Goal: Transaction & Acquisition: Book appointment/travel/reservation

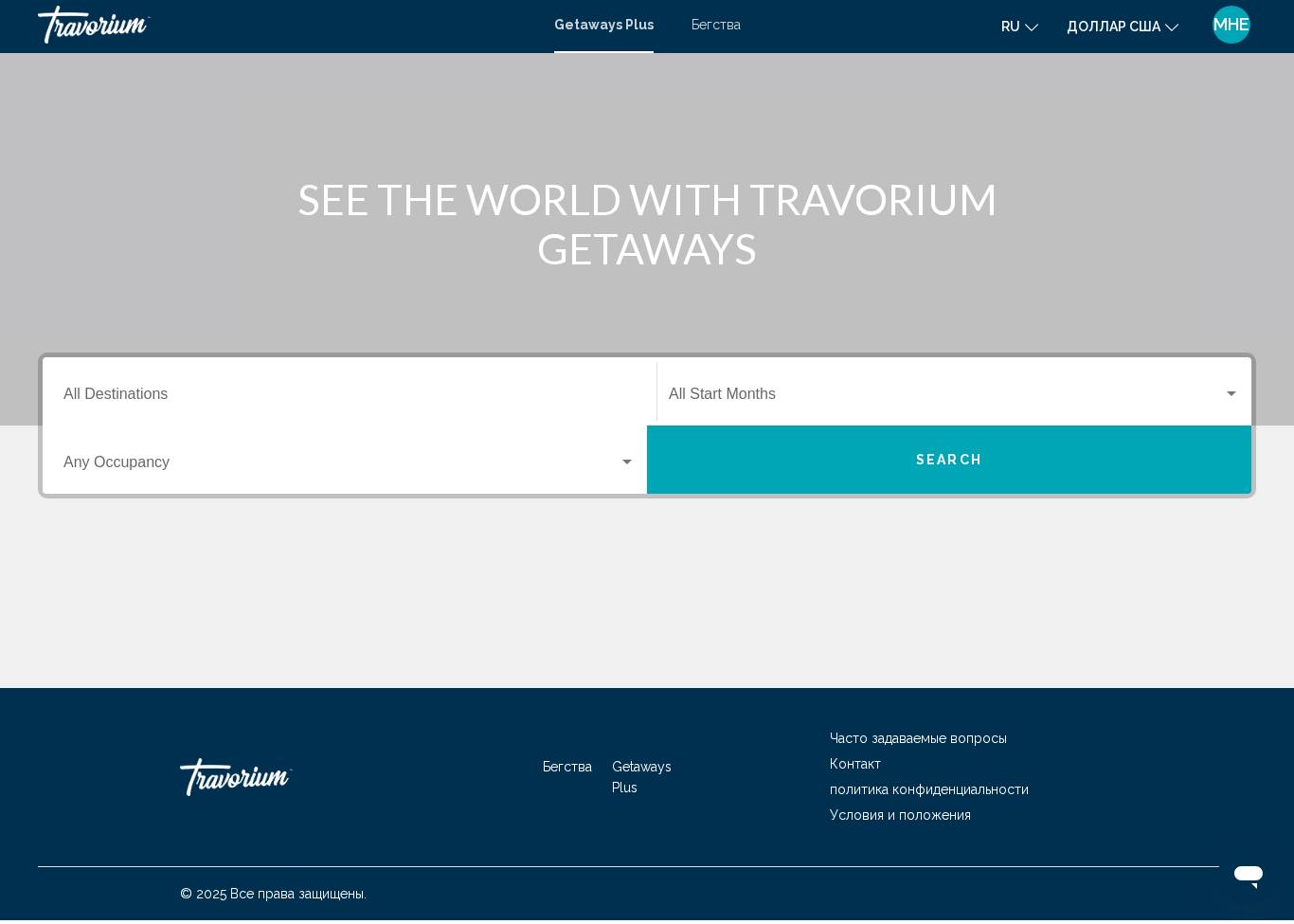
scroll to position [138, 0]
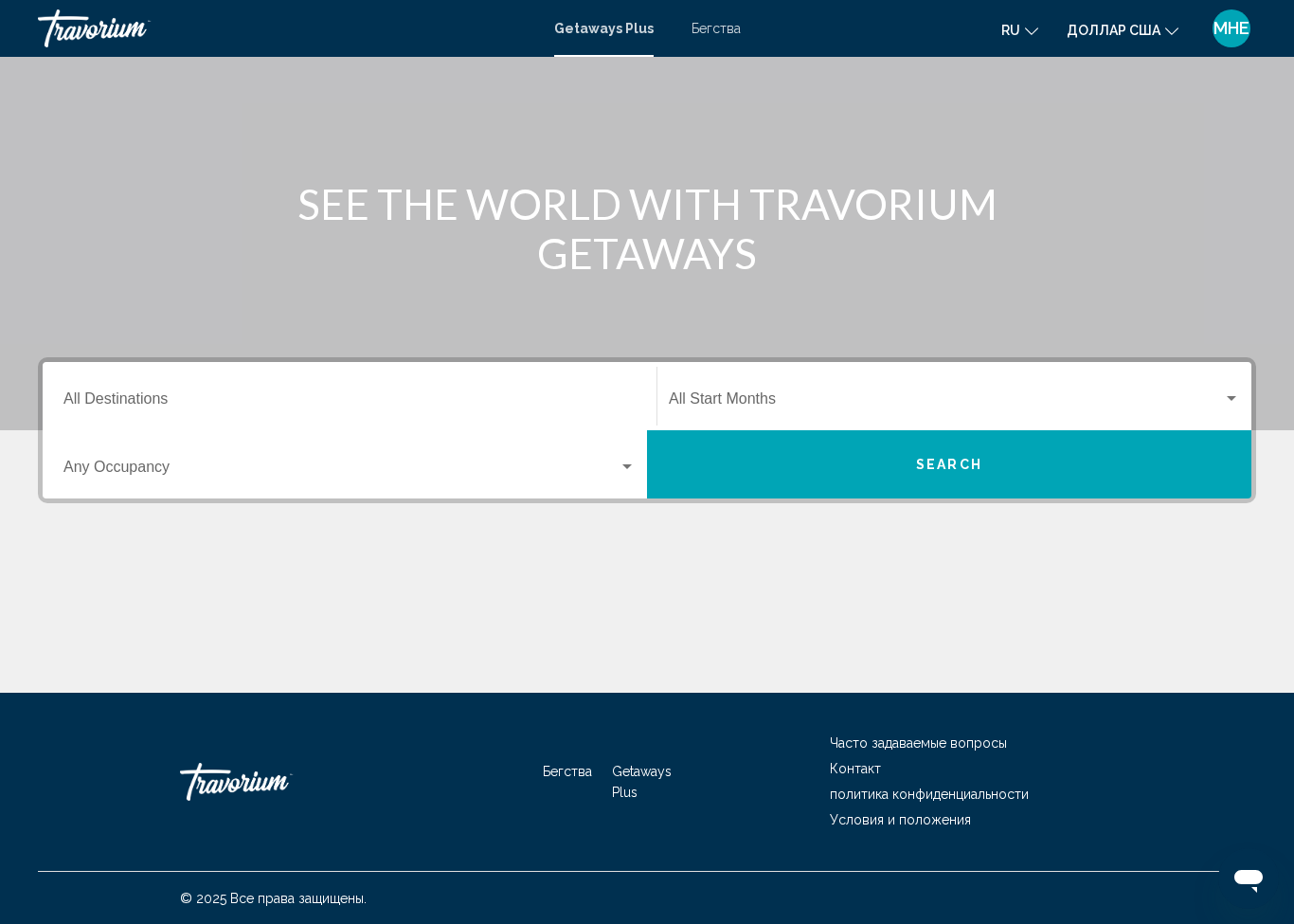
click at [588, 394] on input "Destination All Destinations" at bounding box center [349, 403] width 572 height 17
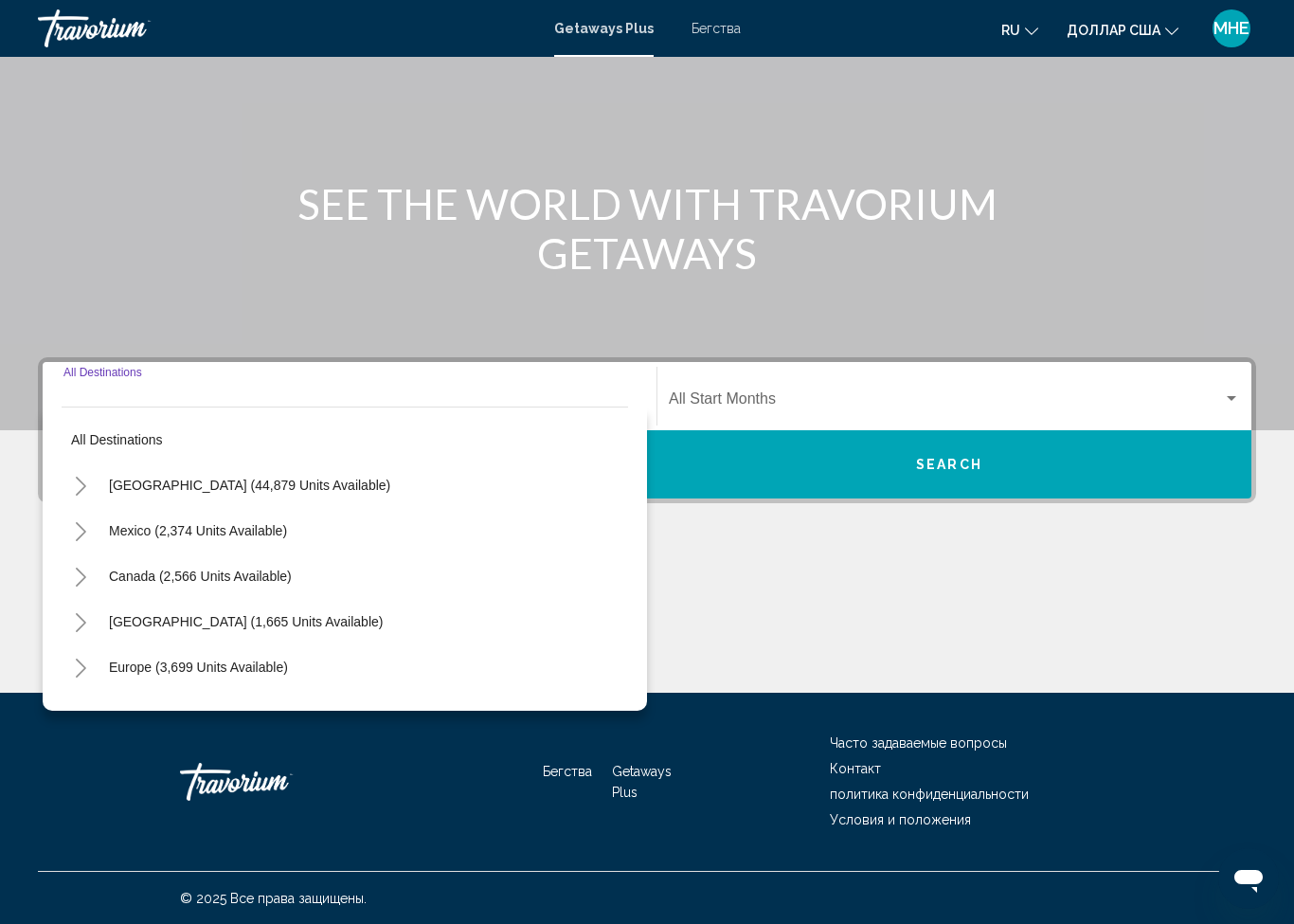
click at [152, 487] on span "United States (44,879 units available)" at bounding box center [249, 486] width 282 height 15
type input "**********"
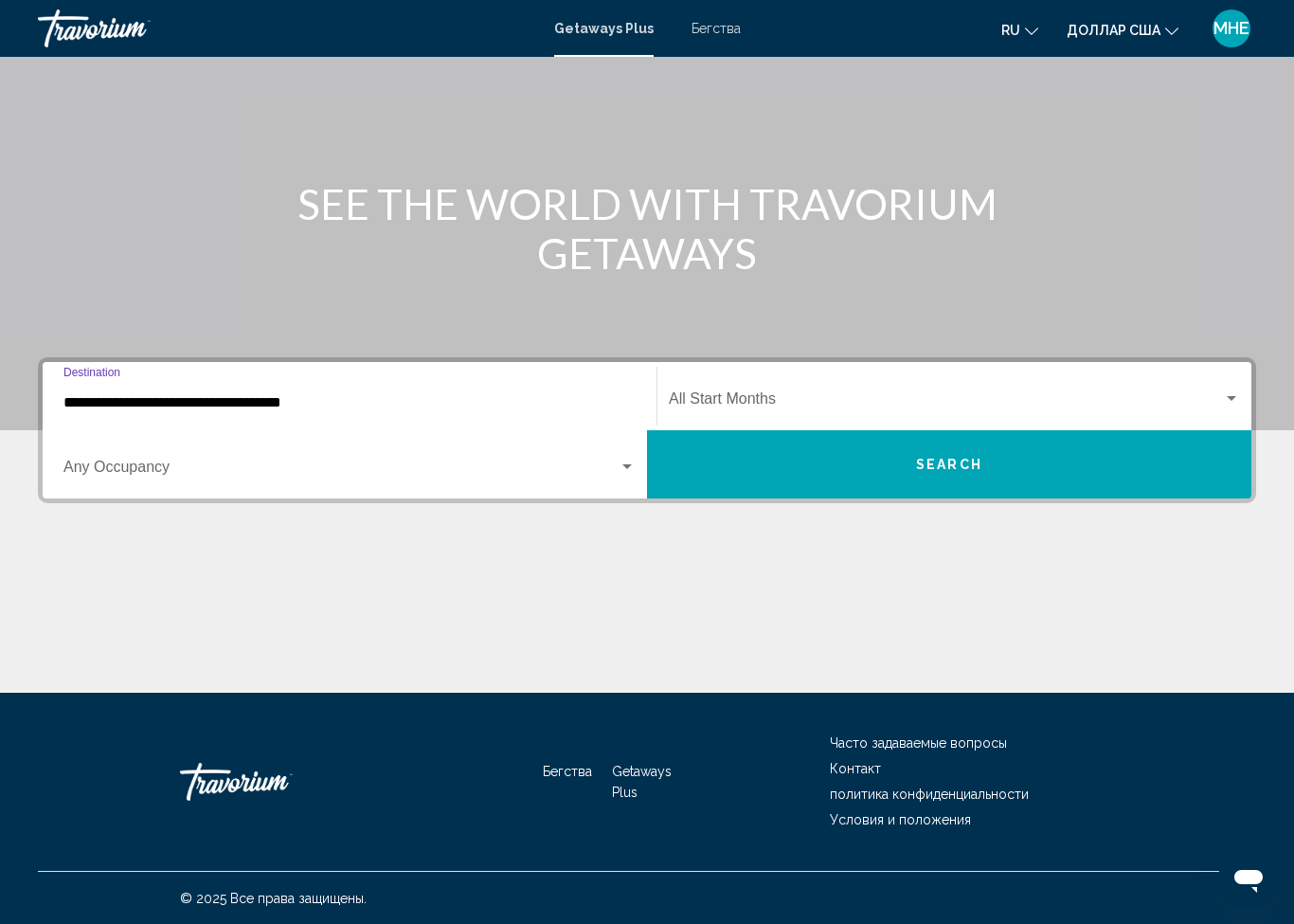
click at [147, 462] on span "Виджет поиска" at bounding box center [341, 471] width 556 height 17
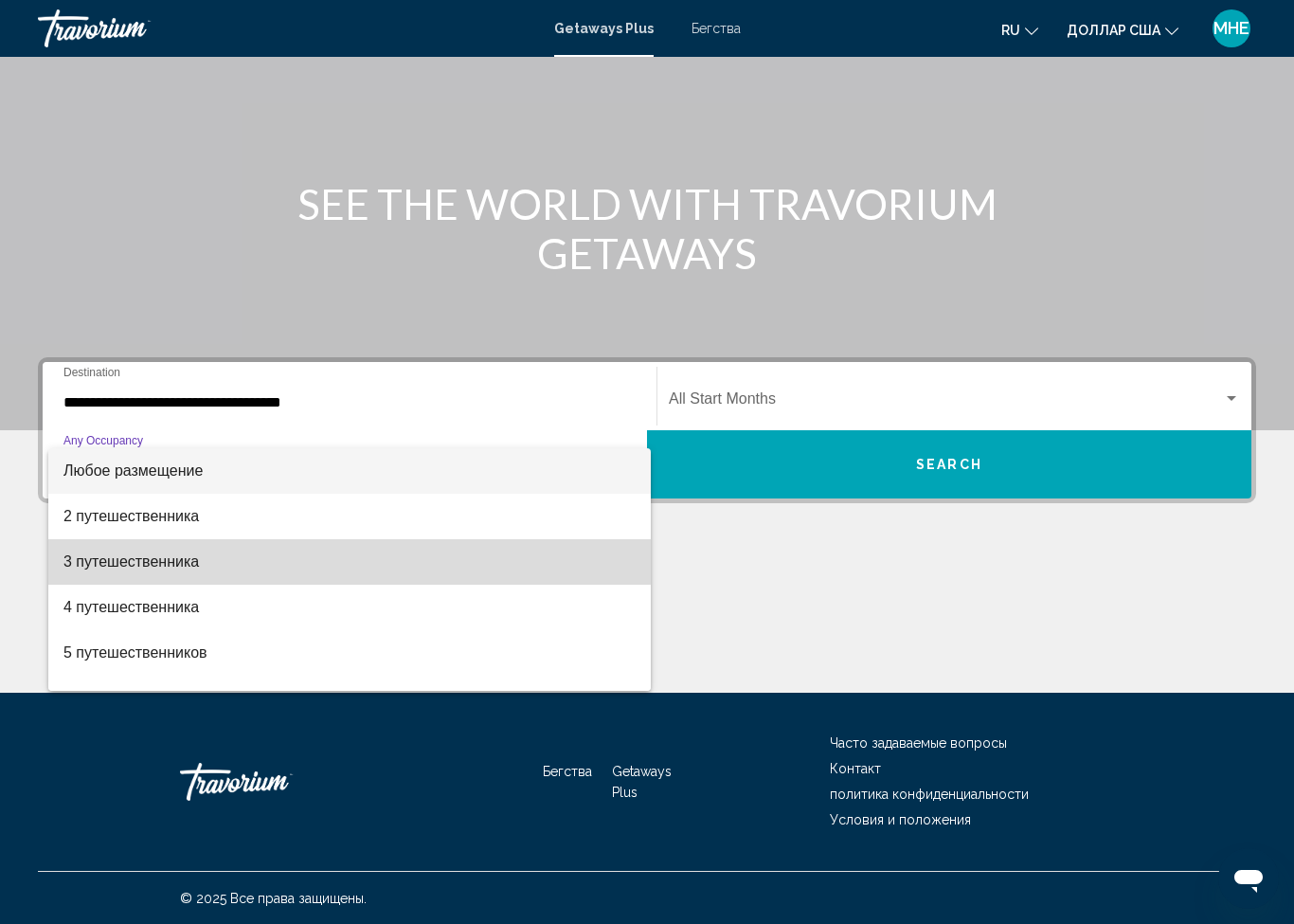
click at [149, 554] on font "3 путешественника" at bounding box center [131, 562] width 136 height 16
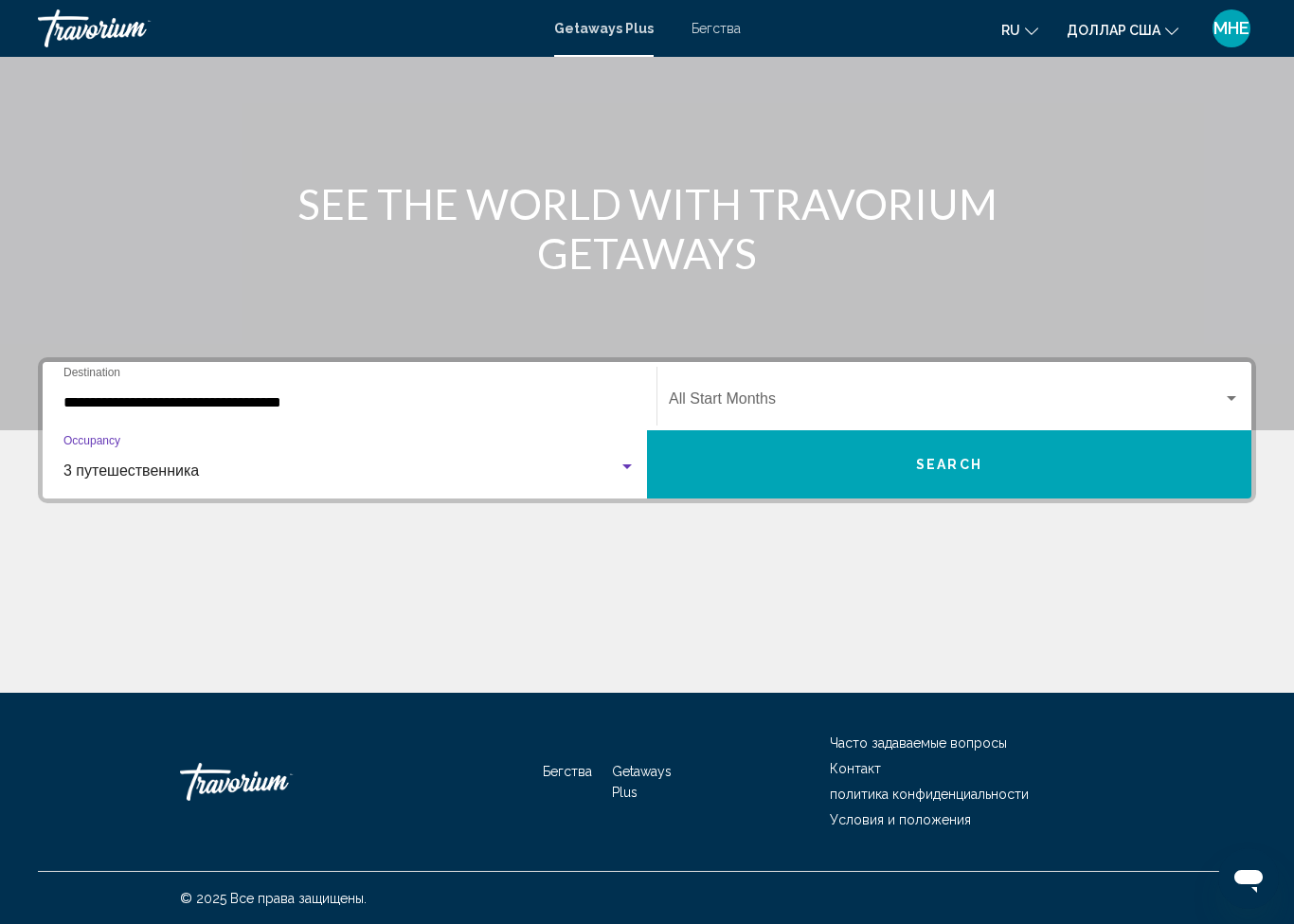
click at [854, 471] on button "Search" at bounding box center [949, 463] width 605 height 68
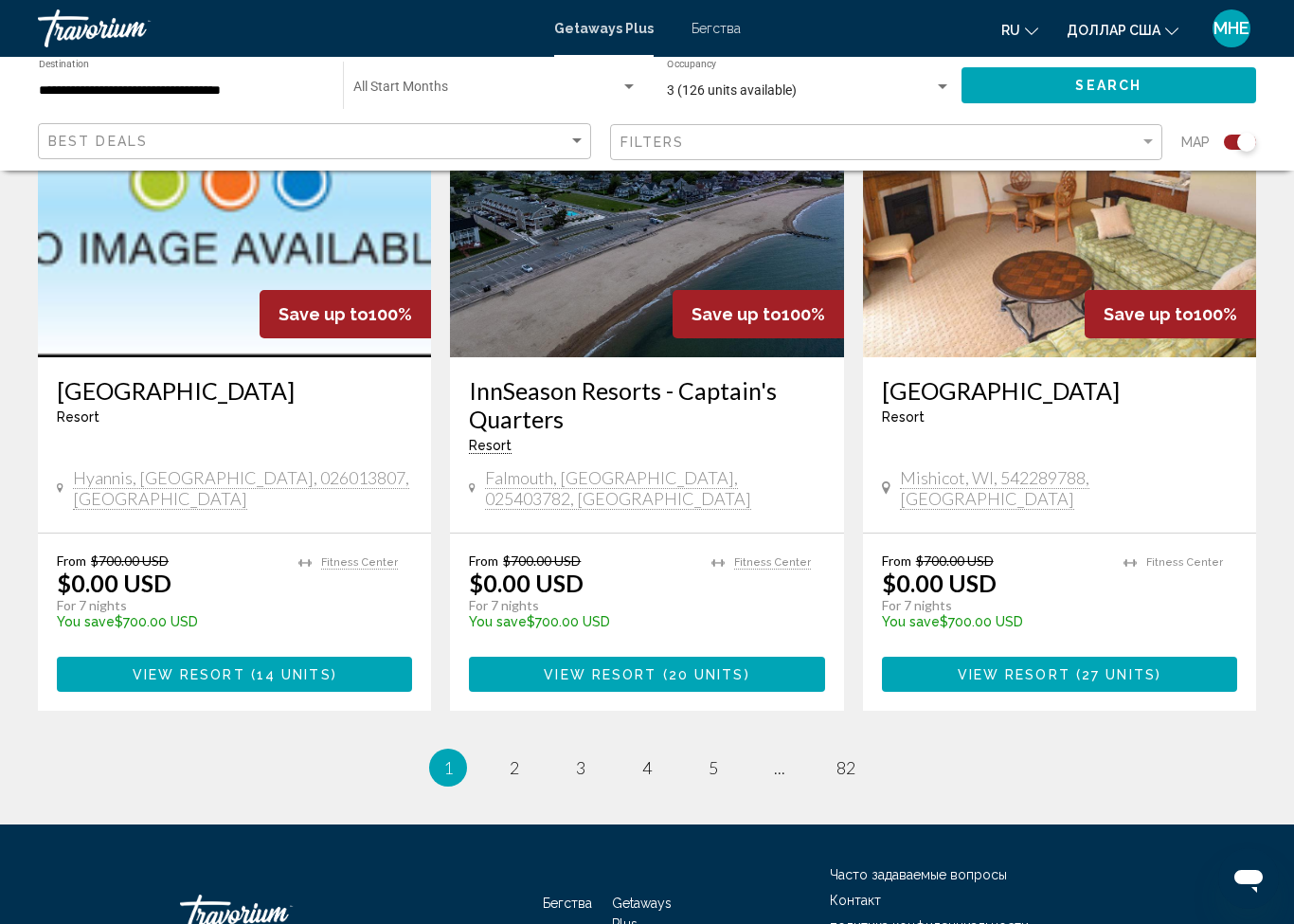
scroll to position [2839, 0]
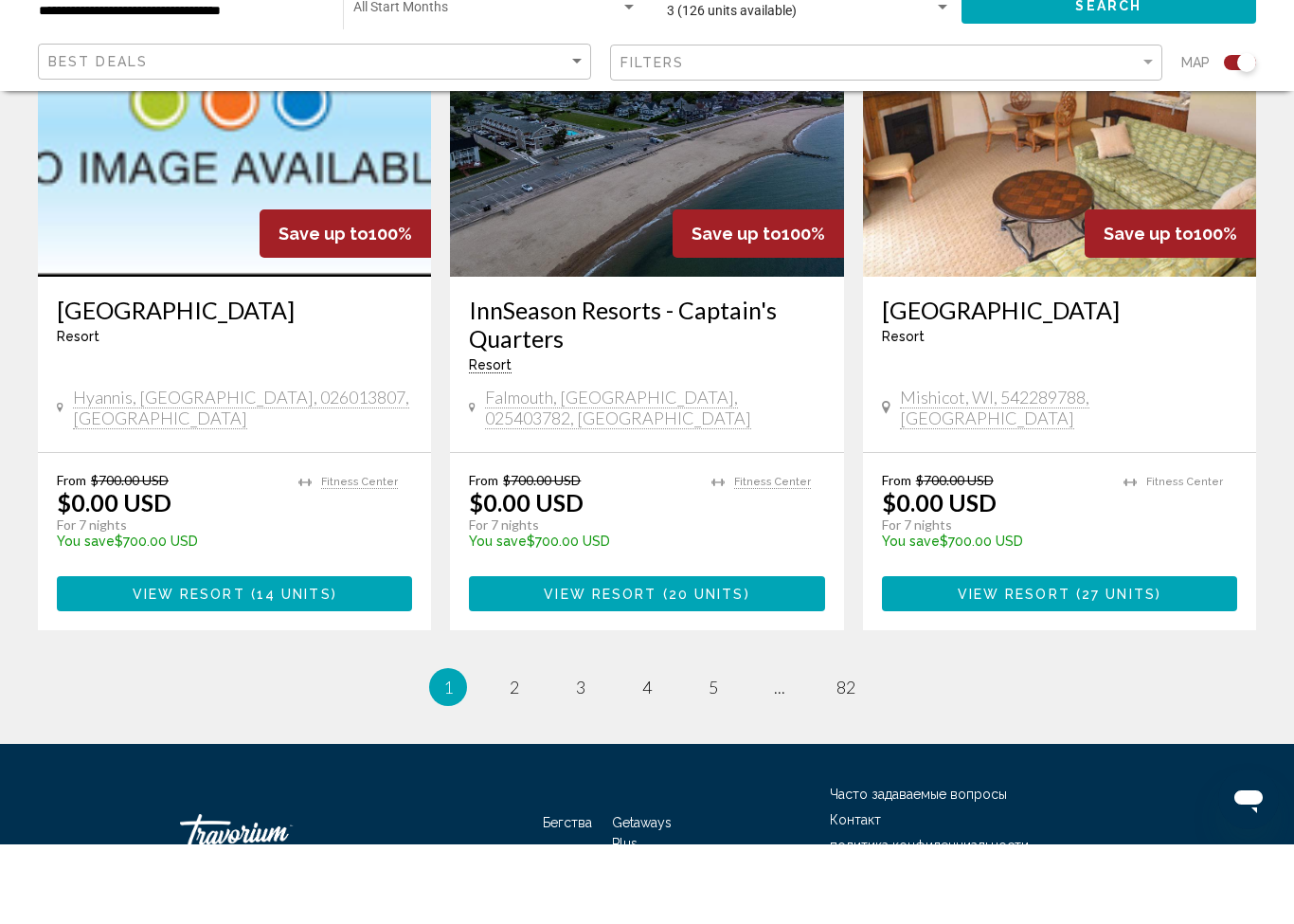
click at [529, 751] on link "page 2" at bounding box center [514, 767] width 33 height 33
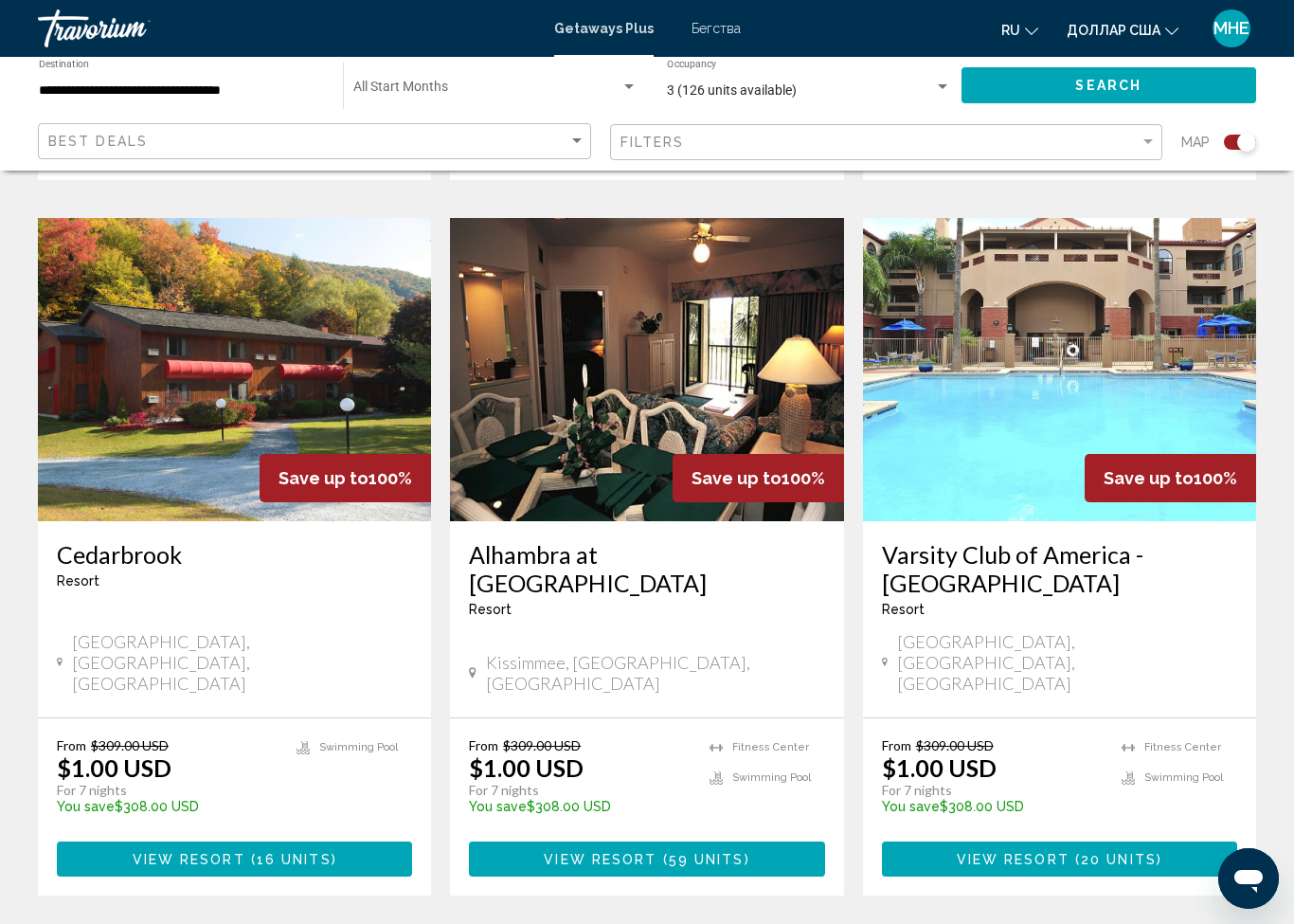
scroll to position [2801, 0]
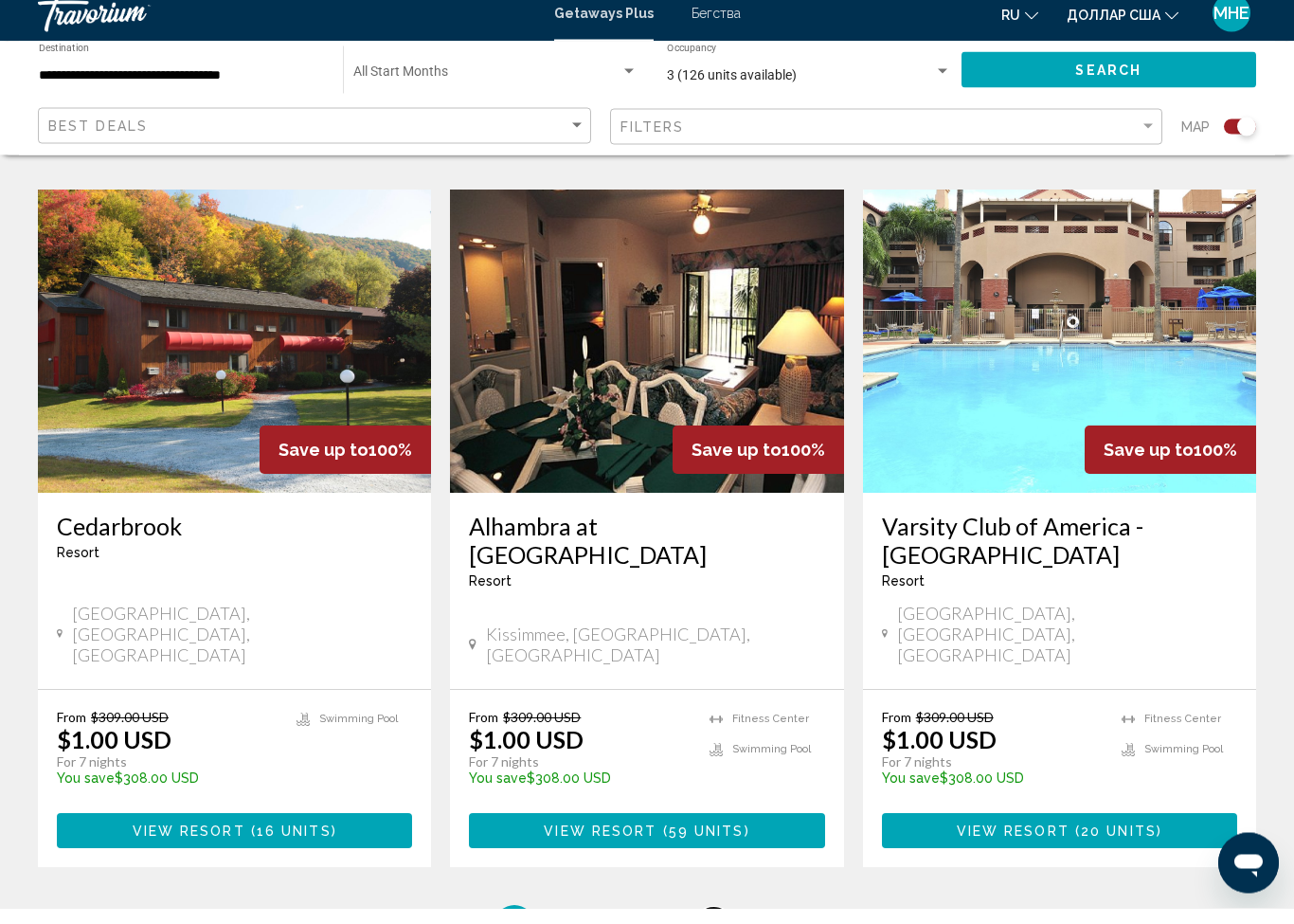
click at [717, 923] on link "page 5" at bounding box center [713, 940] width 33 height 33
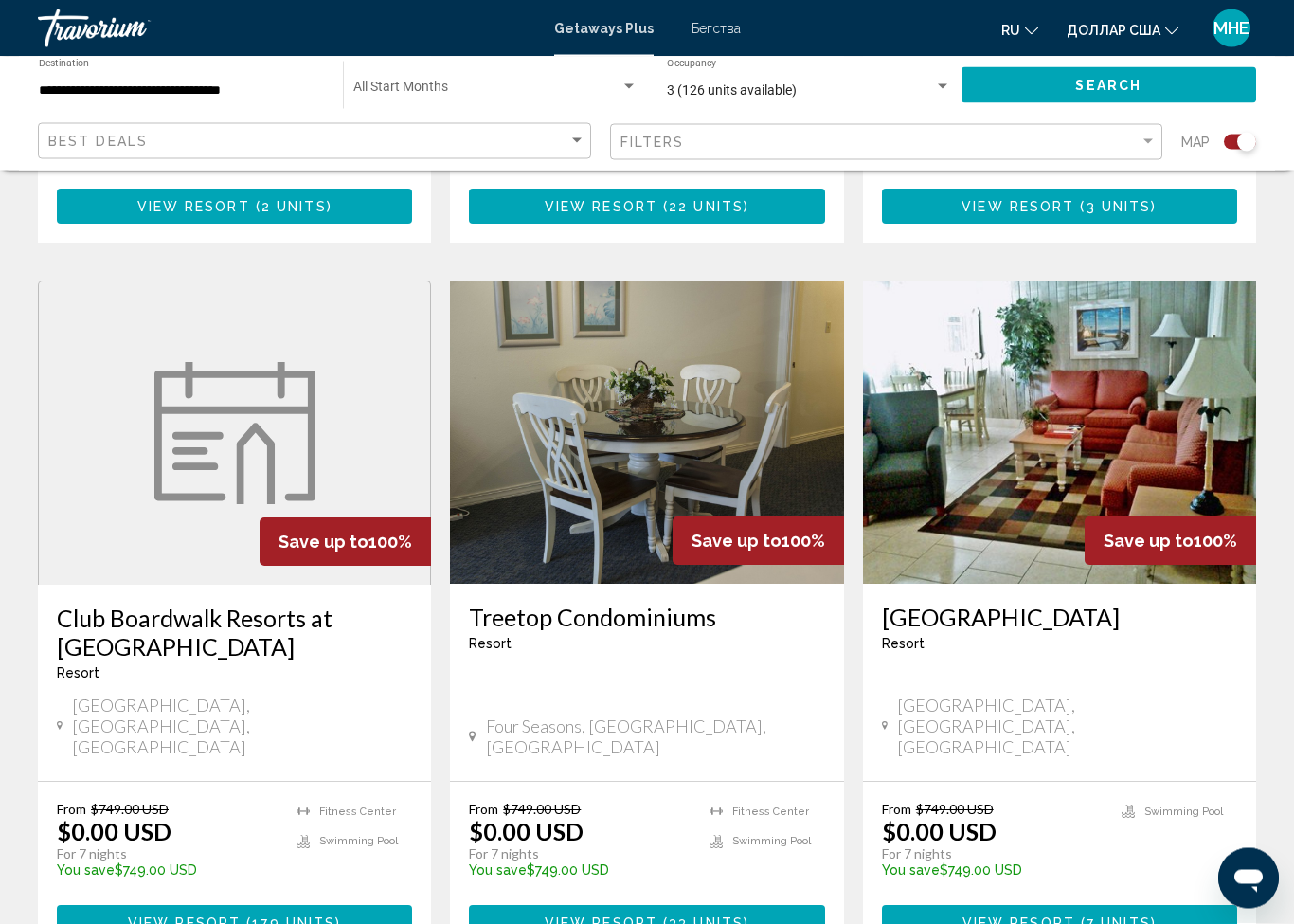
scroll to position [1279, 0]
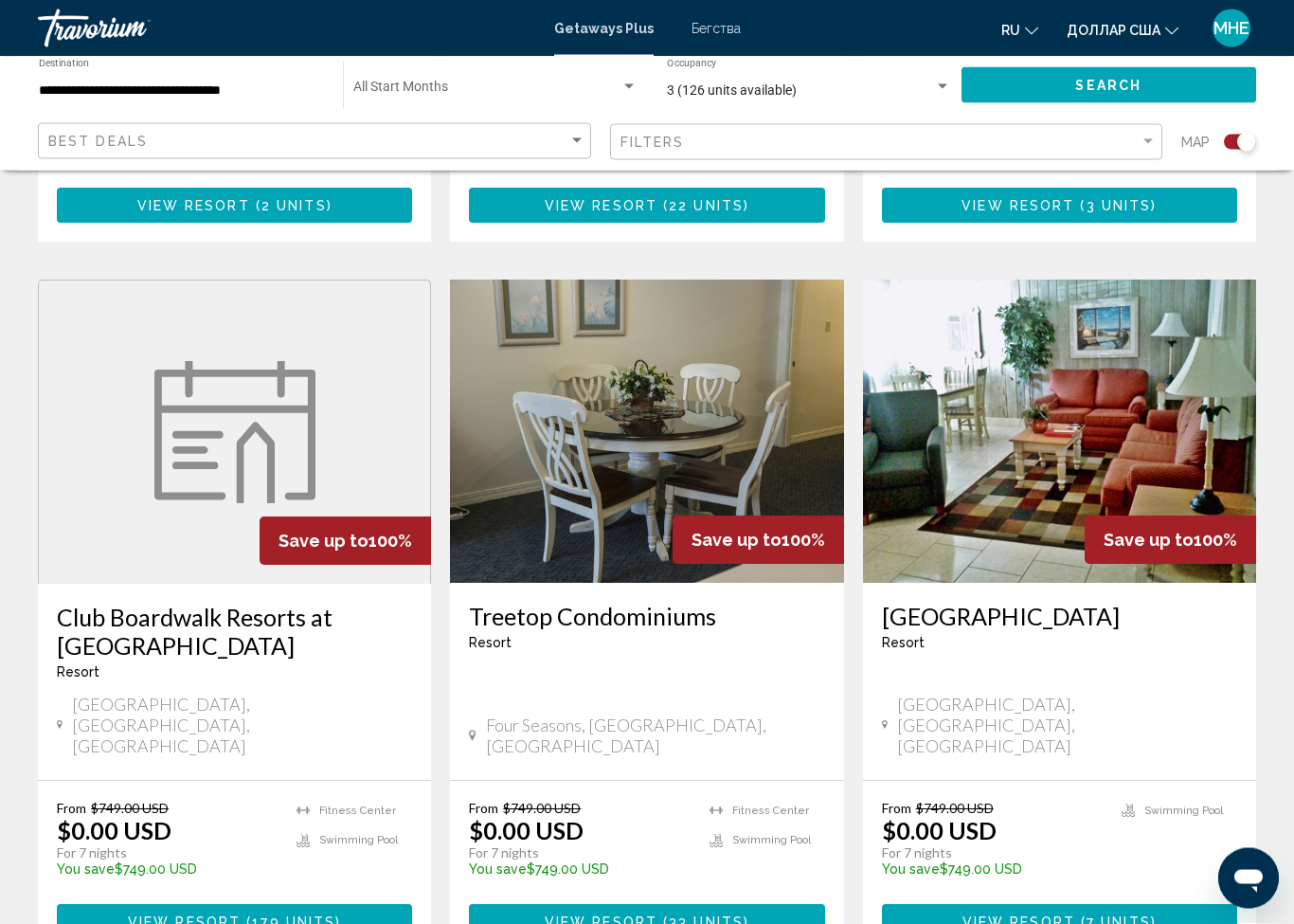
click at [984, 452] on img "Основное содержание" at bounding box center [1059, 432] width 393 height 303
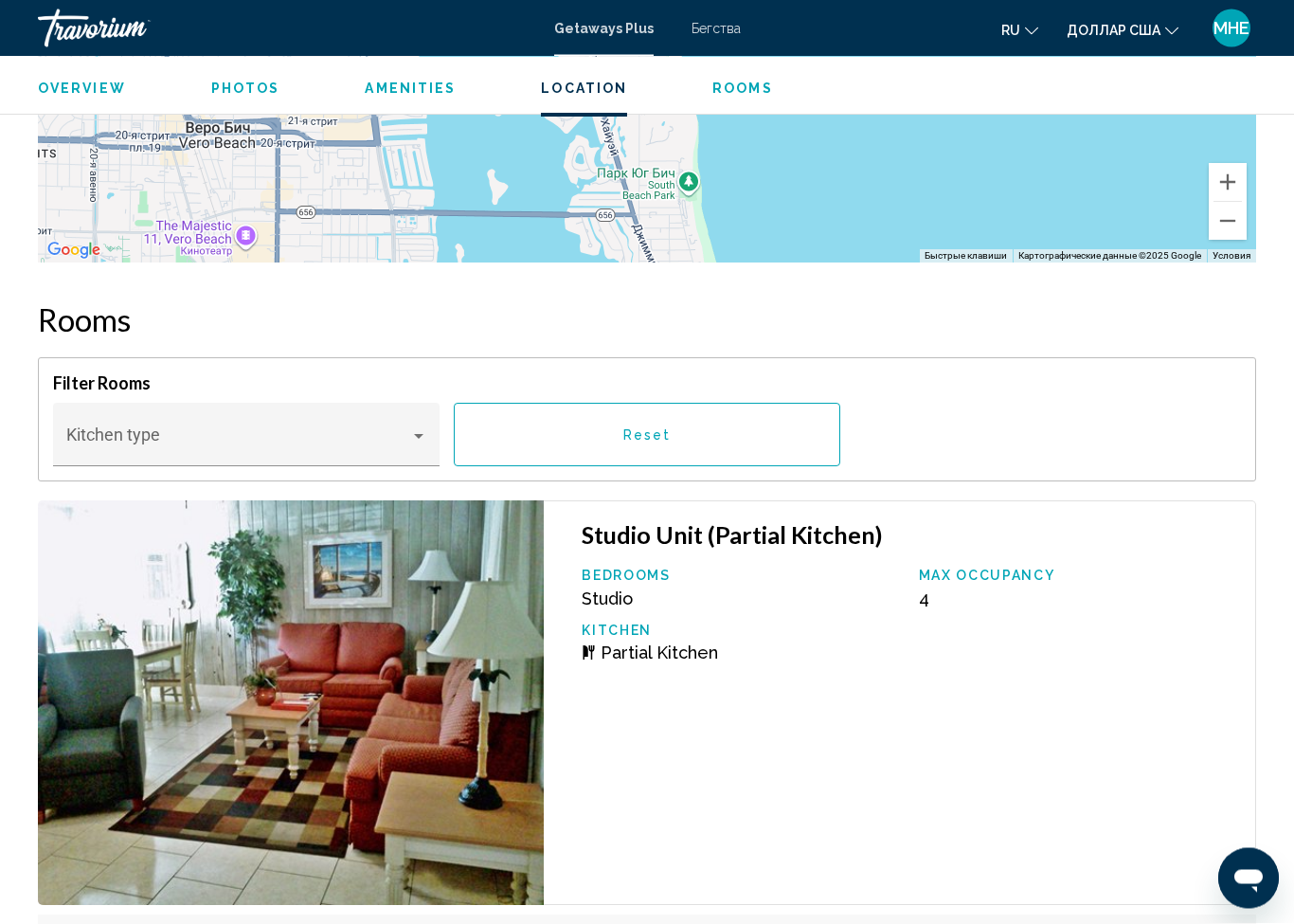
scroll to position [3232, 0]
click at [421, 429] on div "Основное содержание" at bounding box center [419, 437] width 17 height 15
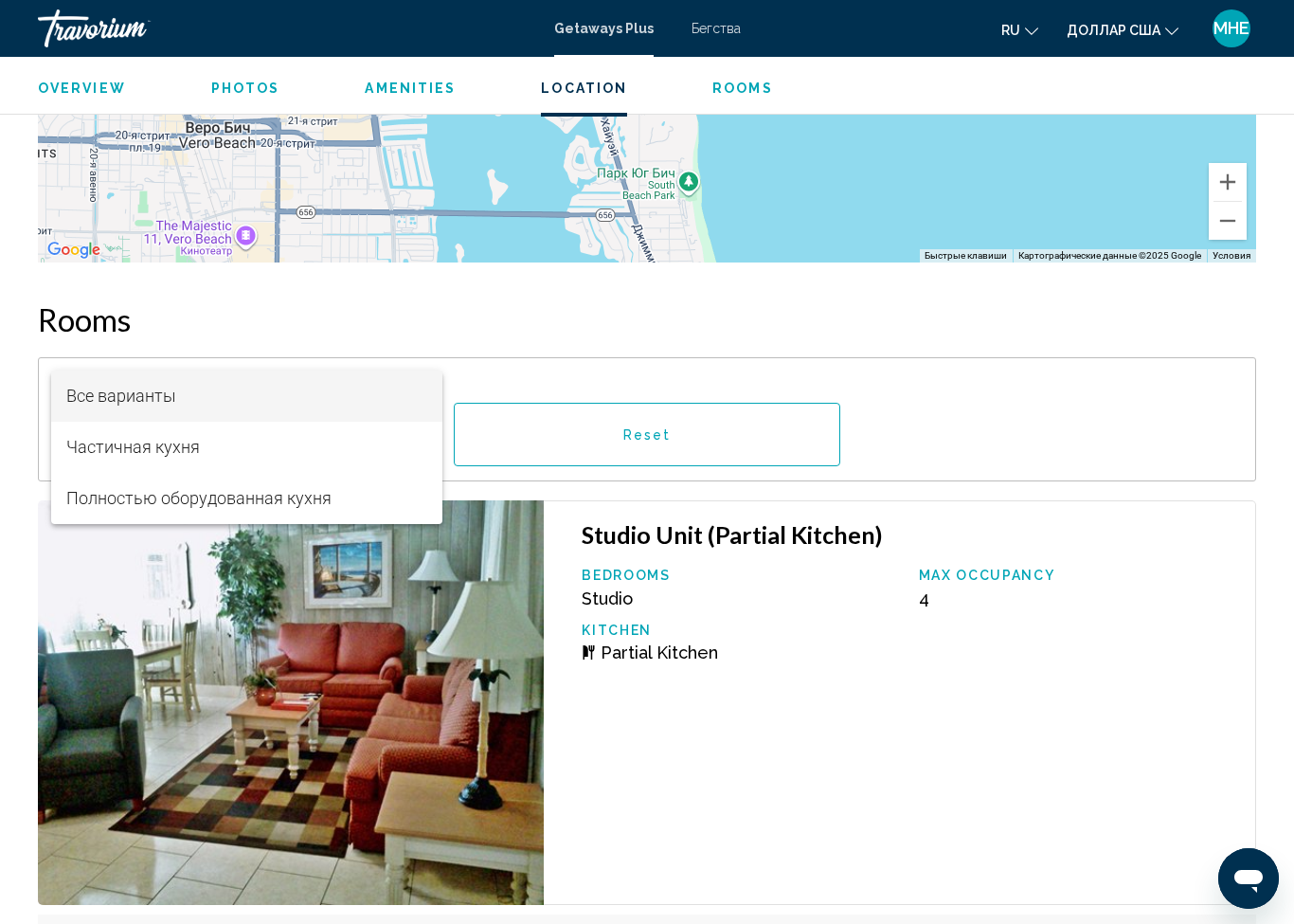
click at [197, 659] on div at bounding box center [647, 462] width 1294 height 924
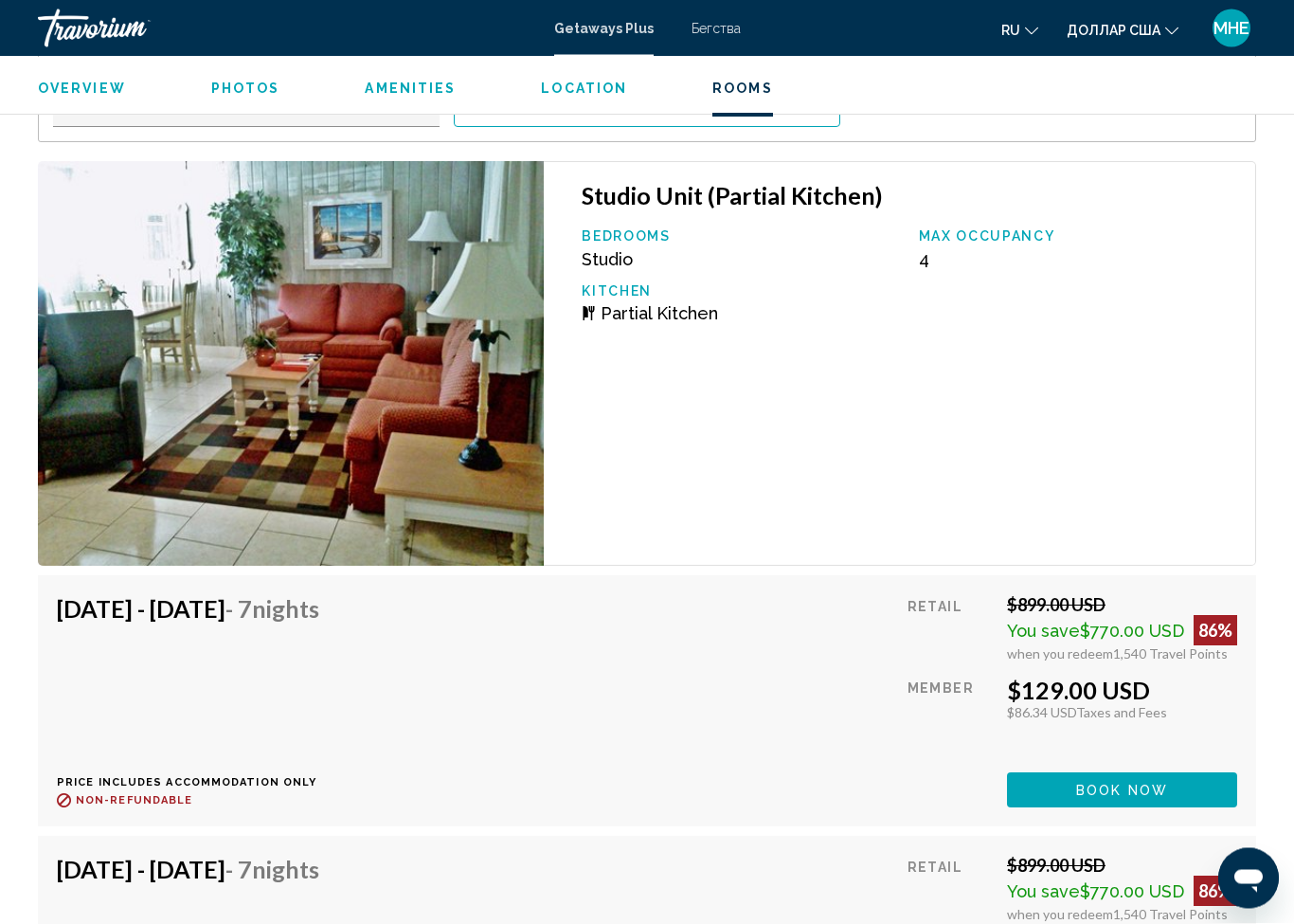
scroll to position [3571, 0]
click at [1009, 704] on div "$86.34 USD Taxes and Fees" at bounding box center [1123, 712] width 231 height 16
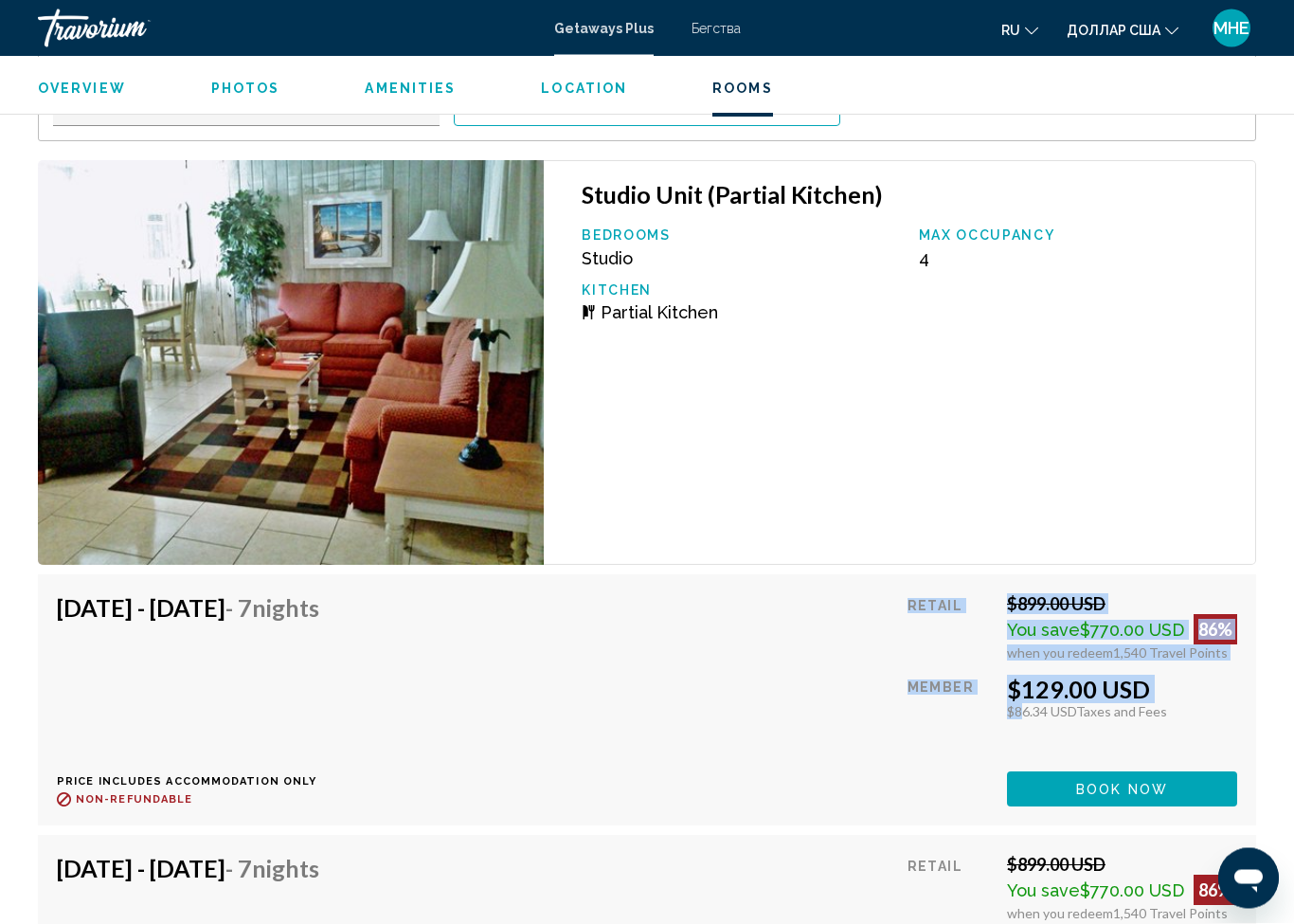
click at [900, 679] on div "Nov 1, 2025 - Nov 8, 2025 - 7 Nights Price includes accommodation only Refundab…" at bounding box center [647, 701] width 1181 height 213
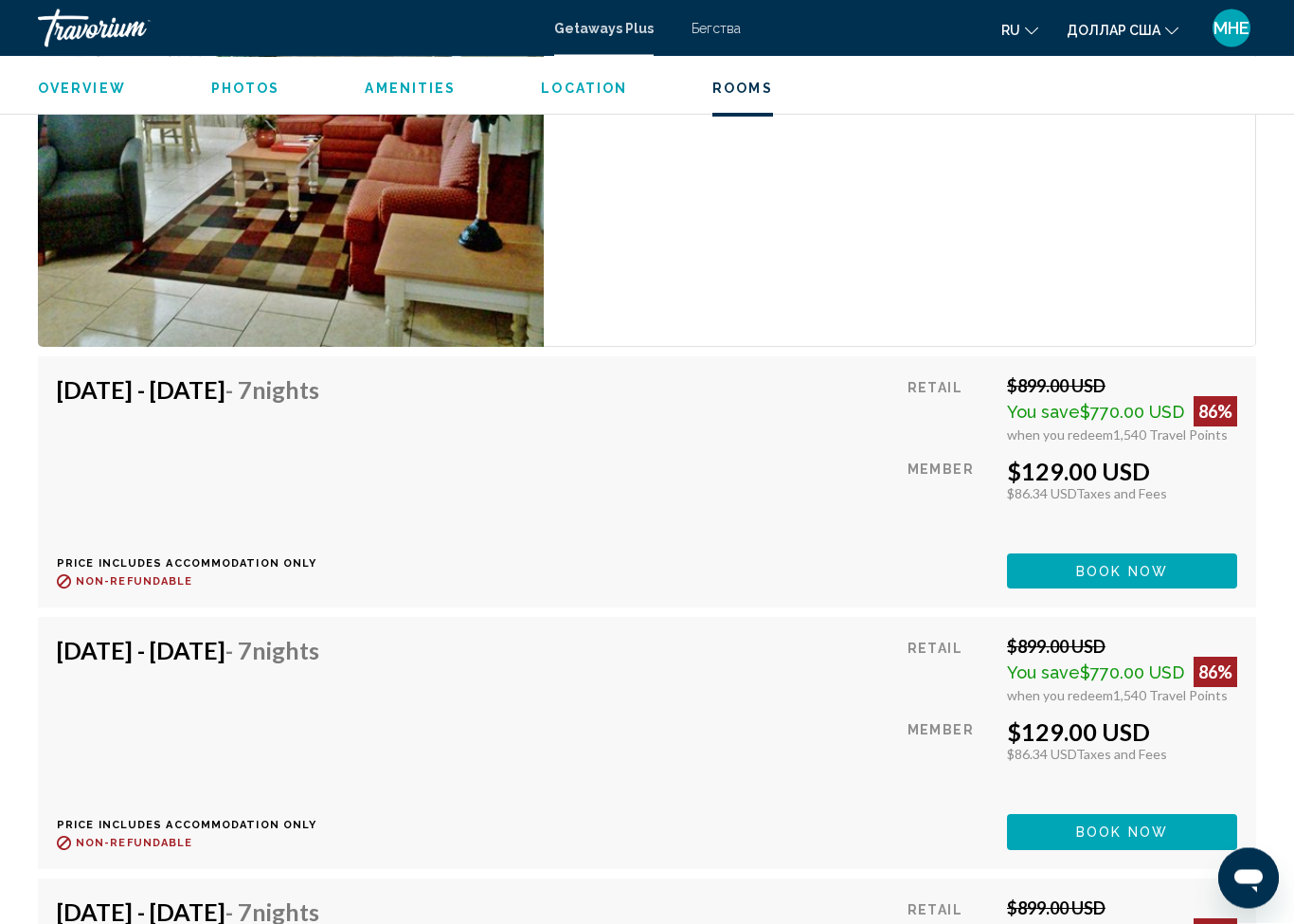
scroll to position [3770, 0]
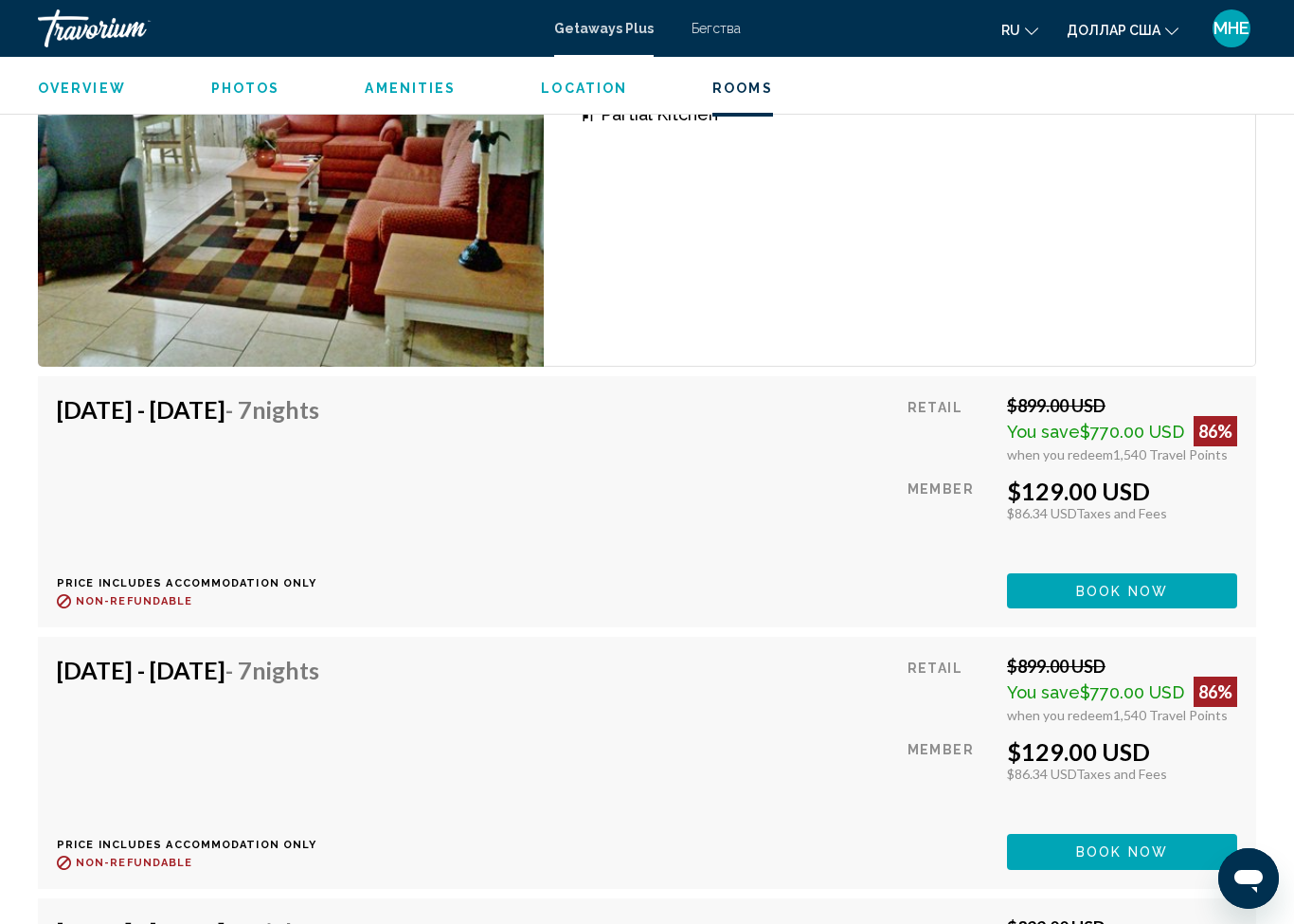
click at [1105, 573] on button "Book now" at bounding box center [1123, 590] width 231 height 35
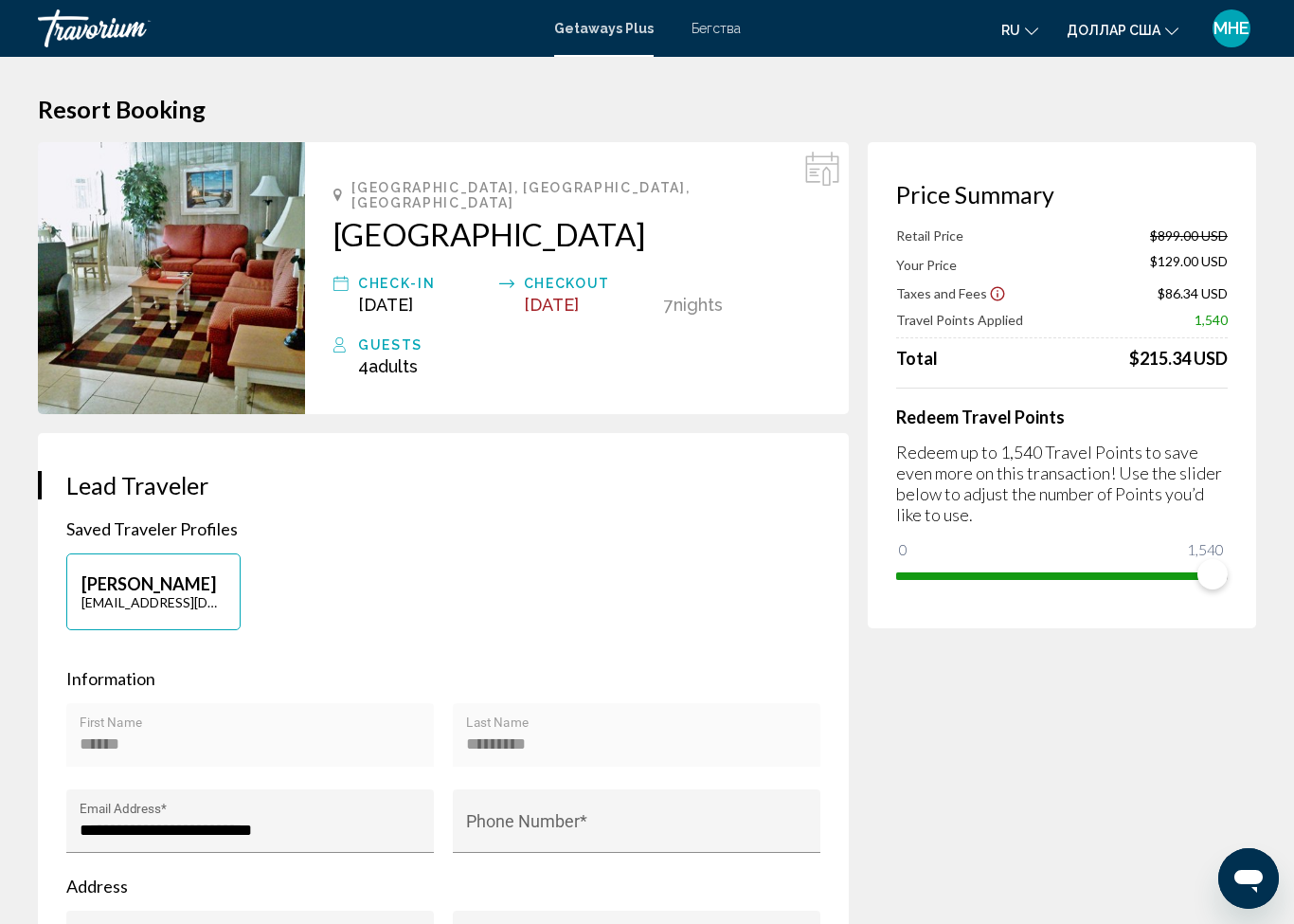
click at [1176, 280] on div "Retail Price $899.00 USD Your Price $129.00 USD Taxes and Fees $86.34 USD Trave…" at bounding box center [1061, 298] width 332 height 141
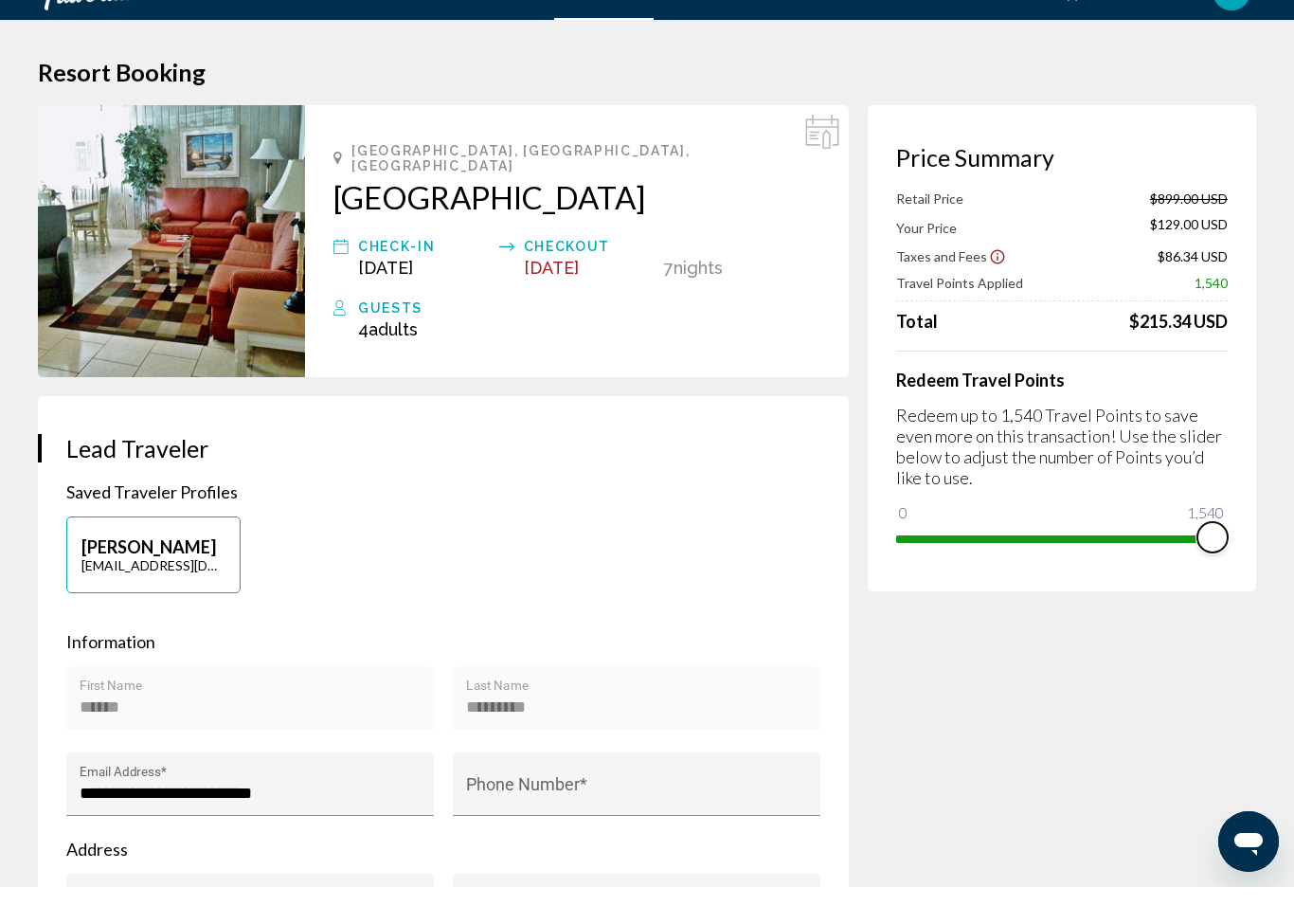
click at [1089, 558] on span "Основное содержание" at bounding box center [1054, 573] width 316 height 31
click at [1090, 489] on div "Redeem Travel Points Redeem up to 1,540 Travel Points to save even more on this…" at bounding box center [1061, 488] width 332 height 203
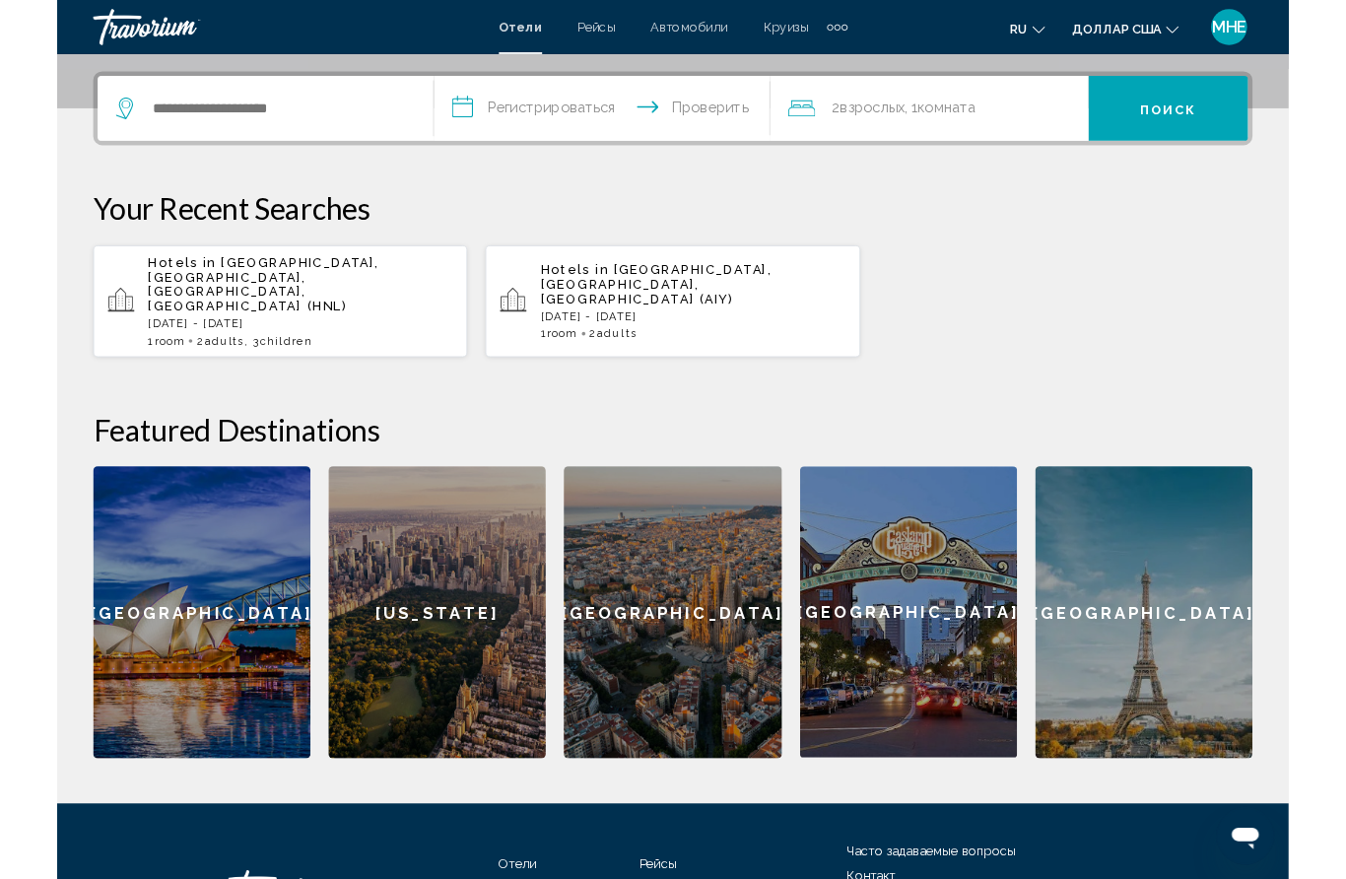
scroll to position [471, 0]
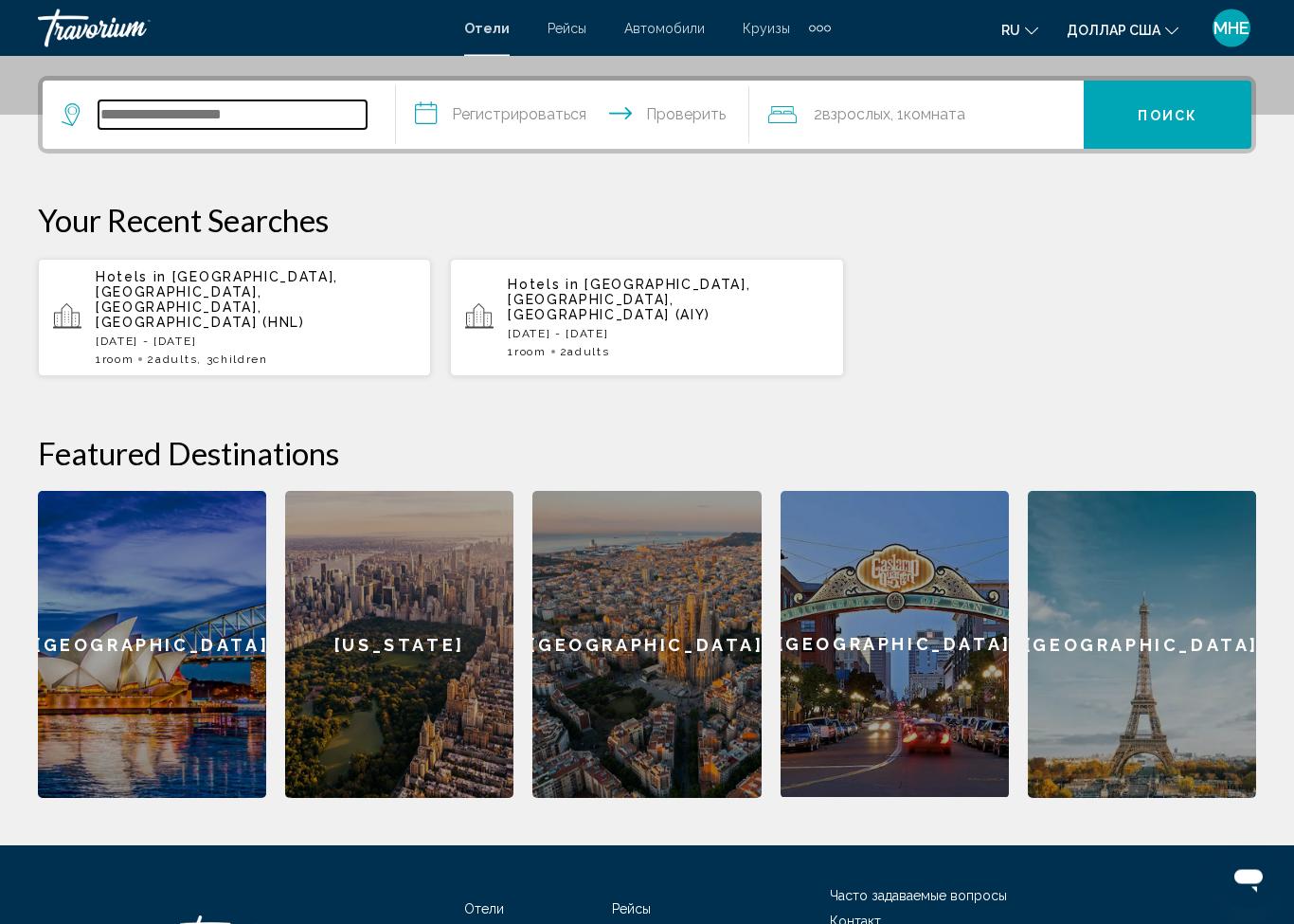
click at [312, 101] on input "Виджет поиска" at bounding box center [233, 115] width 268 height 29
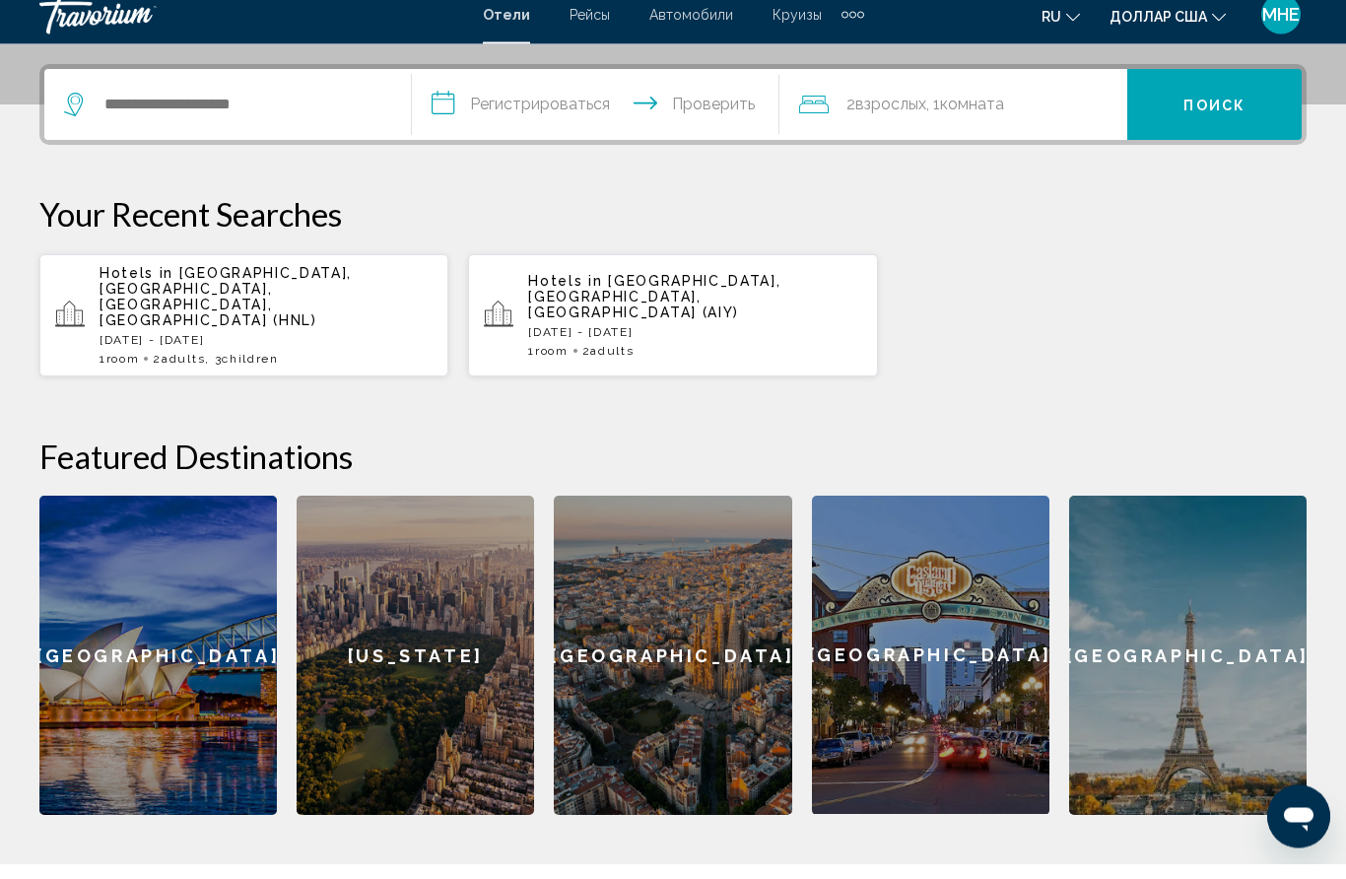
click at [272, 349] on p "[DATE] - [DATE]" at bounding box center [266, 356] width 333 height 14
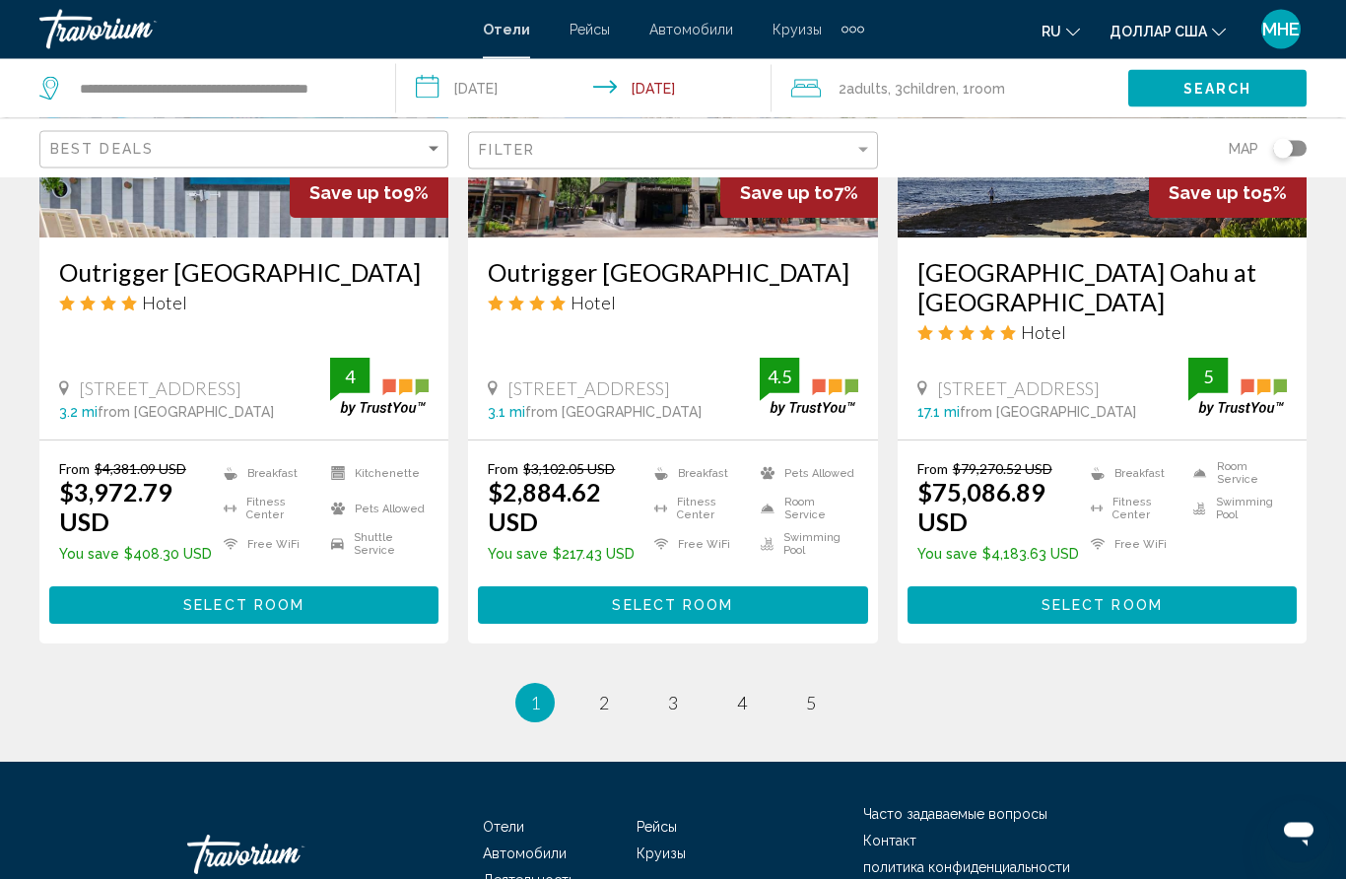
scroll to position [2591, 0]
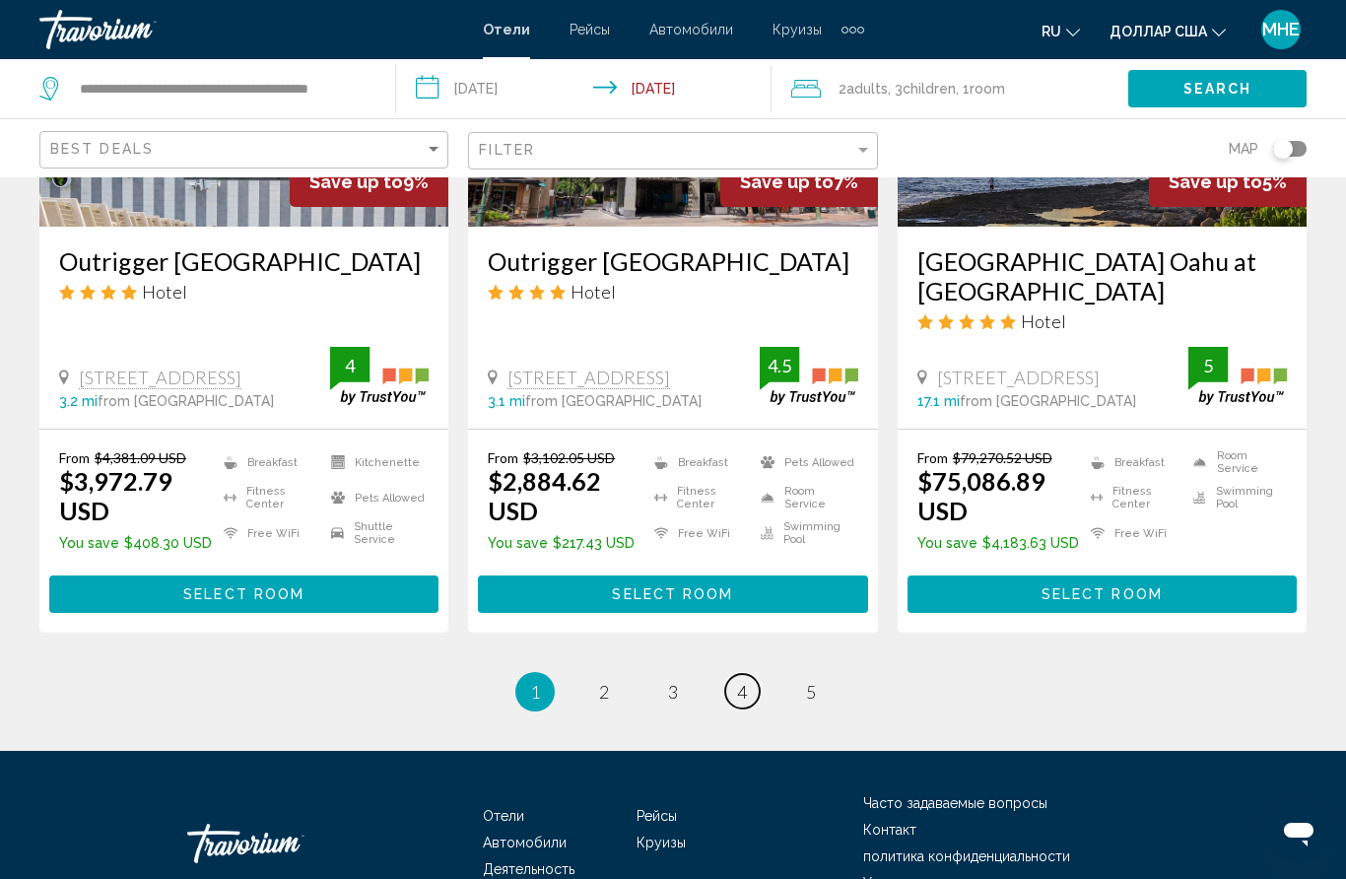
click at [754, 674] on link "page 4" at bounding box center [742, 691] width 34 height 34
